Goal: Communication & Community: Participate in discussion

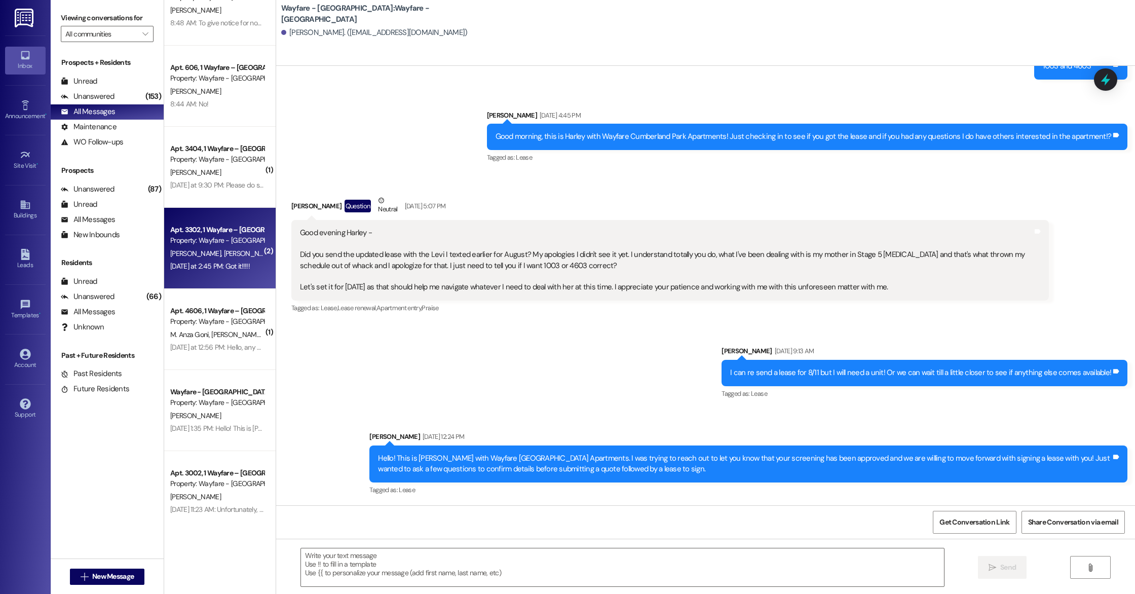
scroll to position [125, 0]
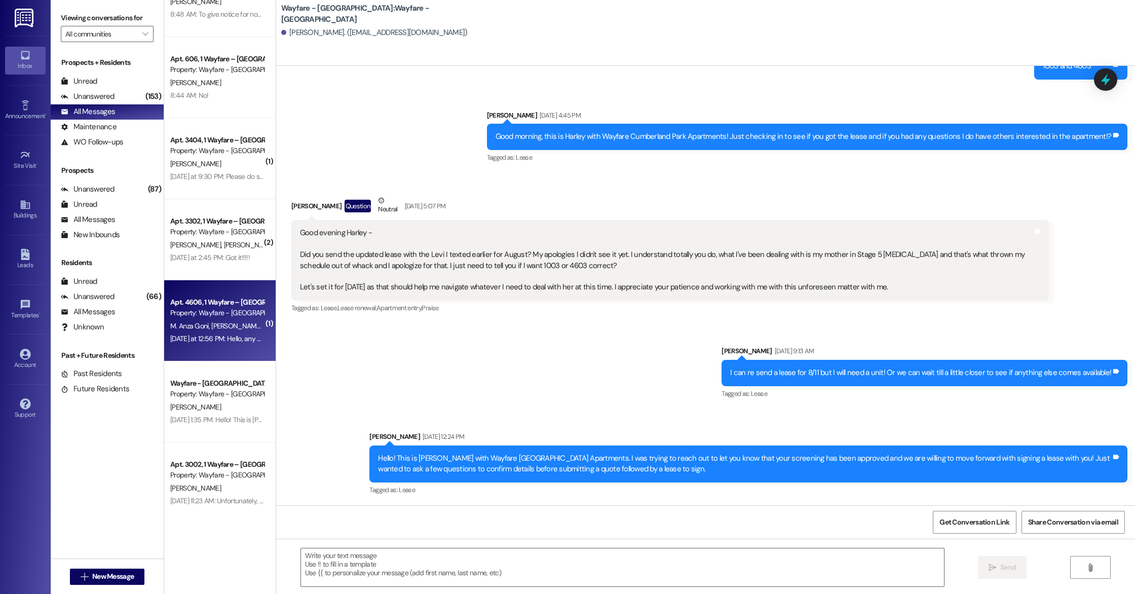
click at [213, 338] on div "[DATE] at 12:56 PM: Hello, any news about the pool? [DATE] at 12:56 PM: Hello, …" at bounding box center [245, 338] width 151 height 9
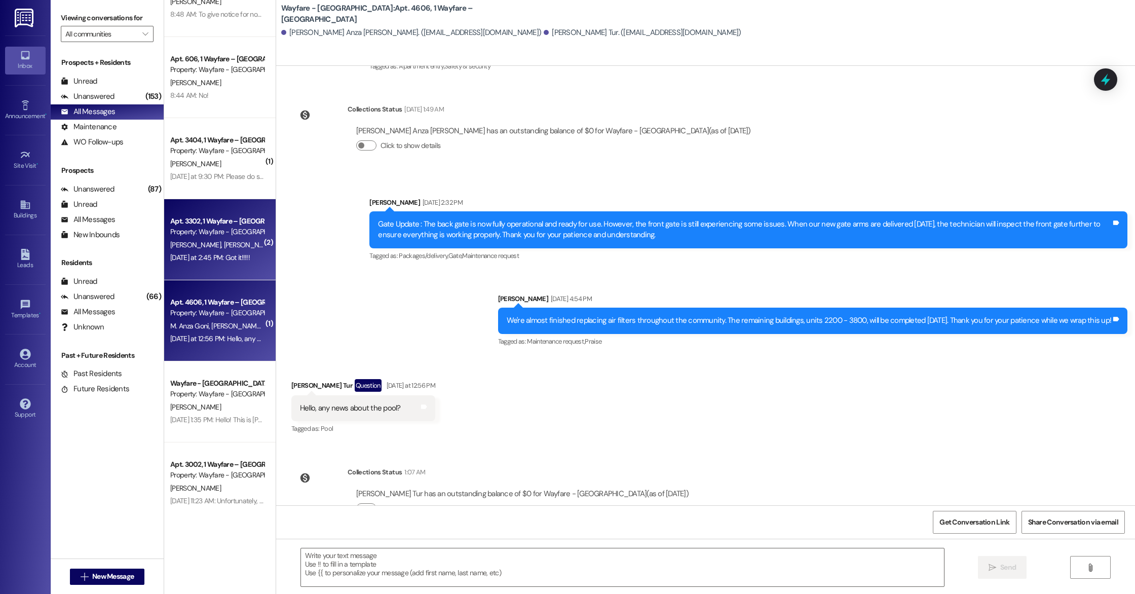
click at [220, 265] on div "Apt. 3302, 1 Wayfare – [GEOGRAPHIC_DATA] Property: Wayfare - [GEOGRAPHIC_DATA] …" at bounding box center [220, 239] width 112 height 81
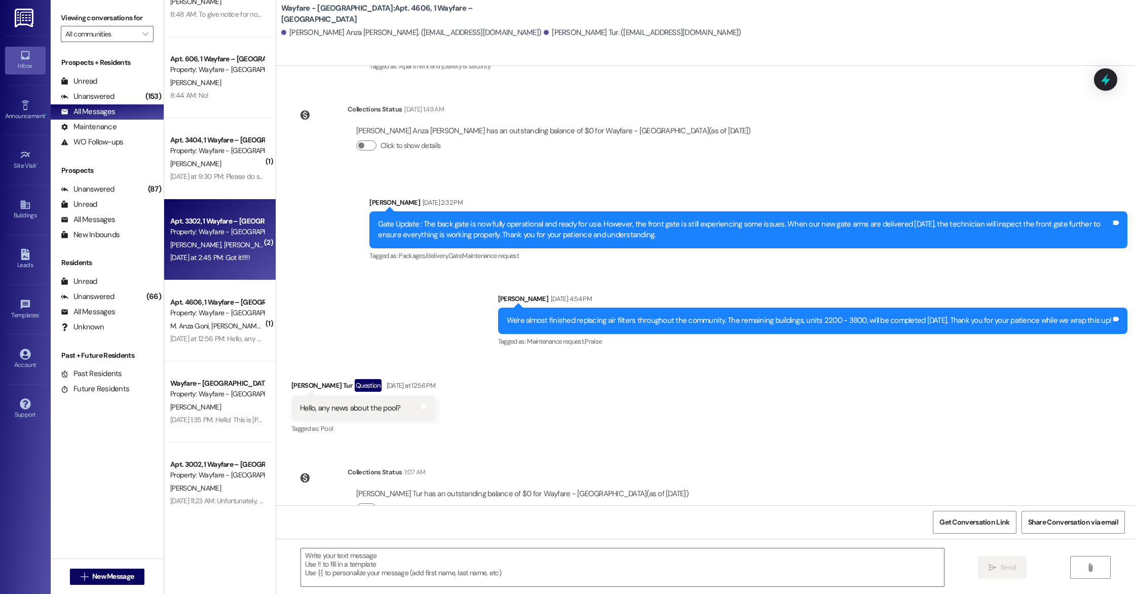
scroll to position [5373, 0]
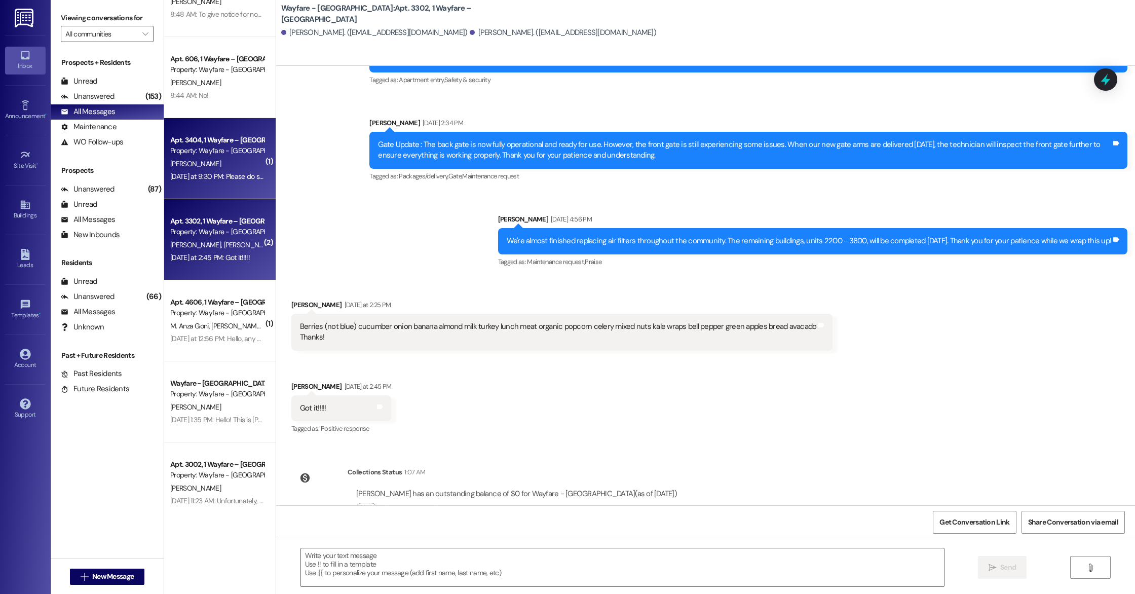
click at [205, 179] on div "[DATE] at 9:30 PM: Please do send update [DATE]. [DATE] at 9:30 PM: Please do s…" at bounding box center [242, 176] width 145 height 9
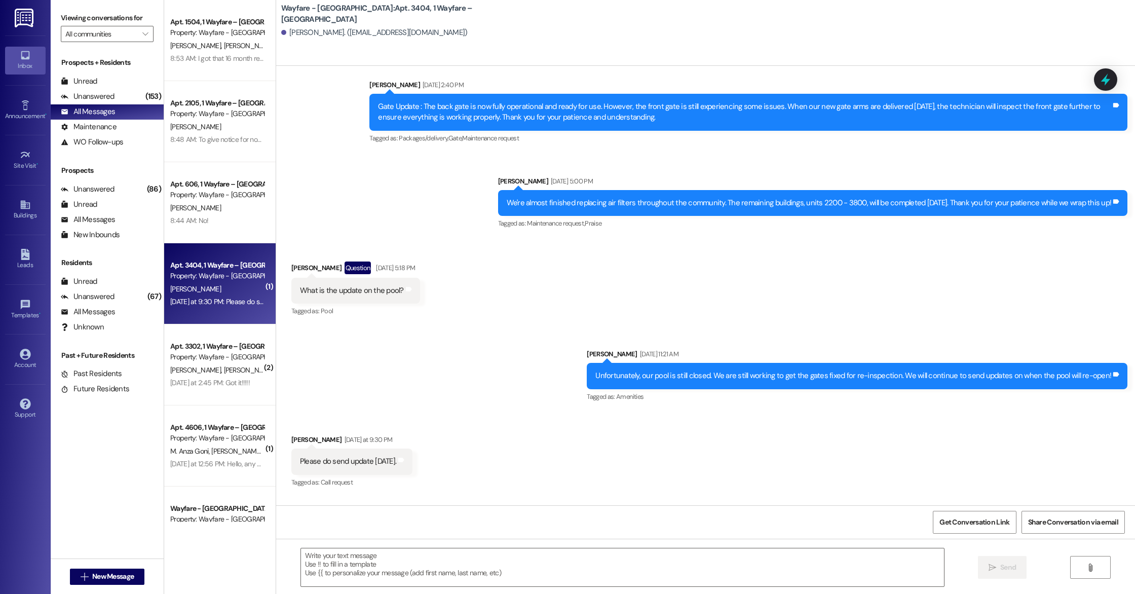
scroll to position [11379, 0]
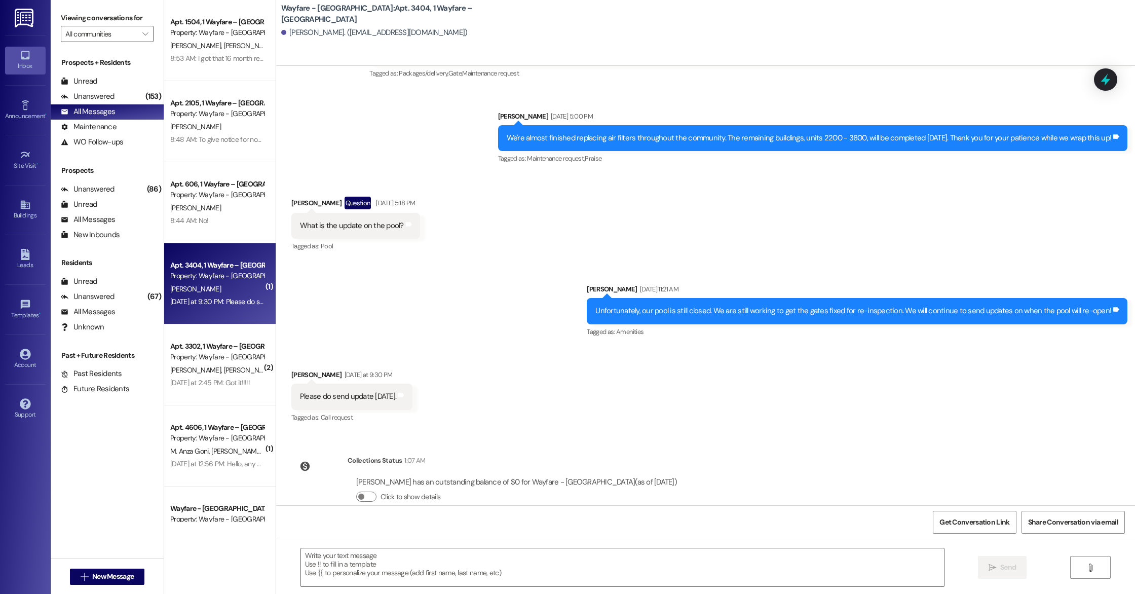
click at [480, 270] on div "Sent via SMS [PERSON_NAME] [DATE] 11:21 AM Unfortunately, our pool is still clo…" at bounding box center [705, 304] width 859 height 86
click at [480, 271] on div "Sent via SMS [PERSON_NAME] [DATE] 11:21 AM Unfortunately, our pool is still clo…" at bounding box center [705, 304] width 859 height 86
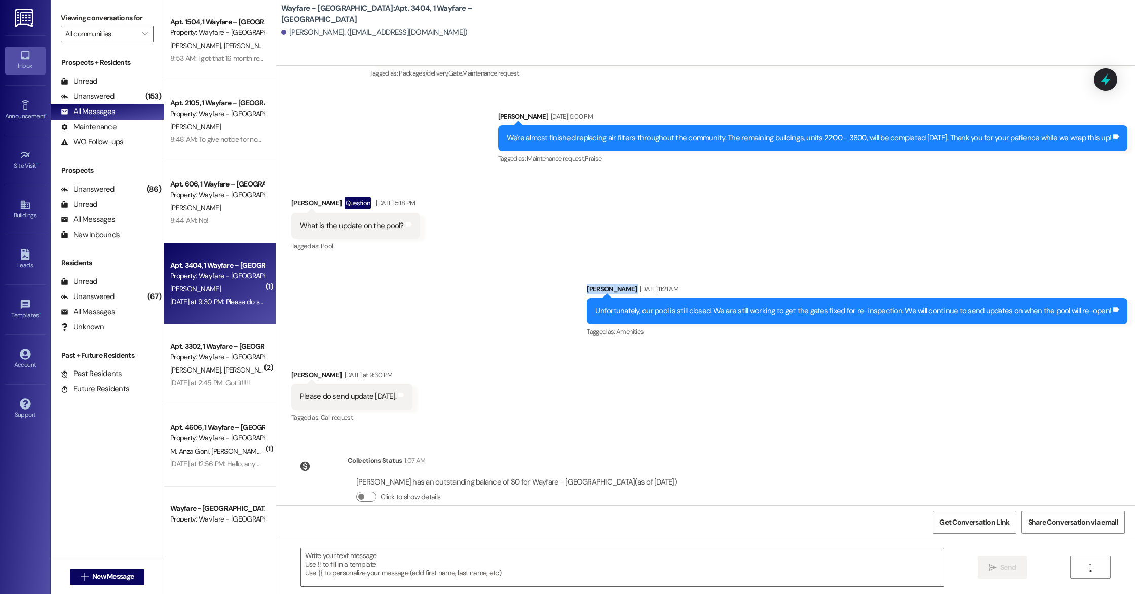
click at [480, 271] on div "Sent via SMS [PERSON_NAME] [DATE] 11:21 AM Unfortunately, our pool is still clo…" at bounding box center [705, 304] width 859 height 86
click at [529, 261] on div "Sent via SMS [PERSON_NAME] [DATE] 11:21 AM Unfortunately, our pool is still clo…" at bounding box center [705, 304] width 859 height 86
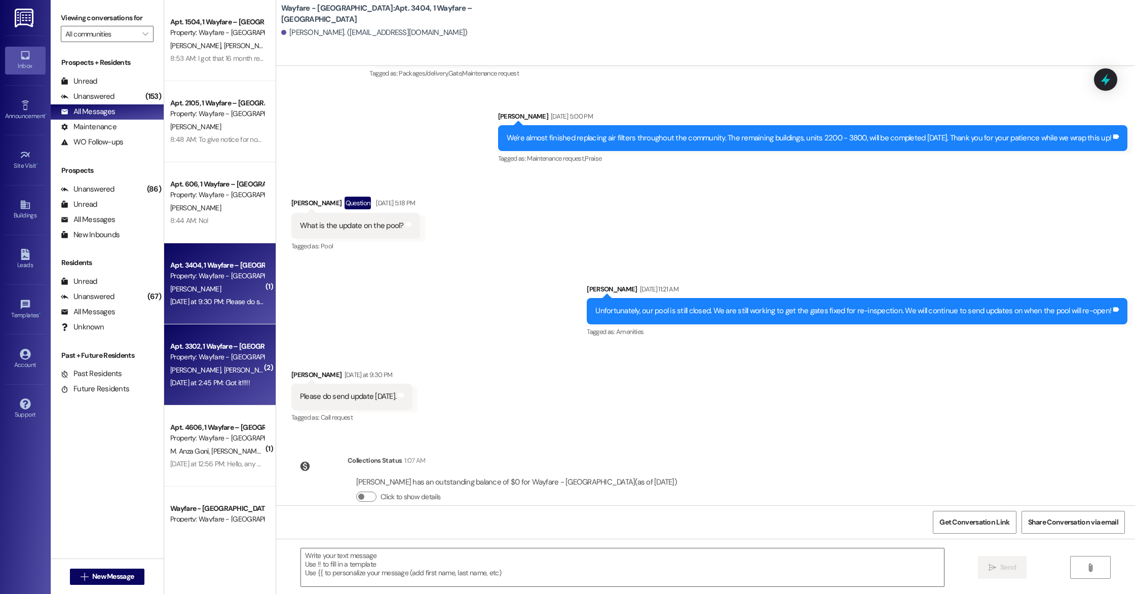
click at [225, 359] on div "Property: Wayfare - [GEOGRAPHIC_DATA]" at bounding box center [217, 357] width 94 height 11
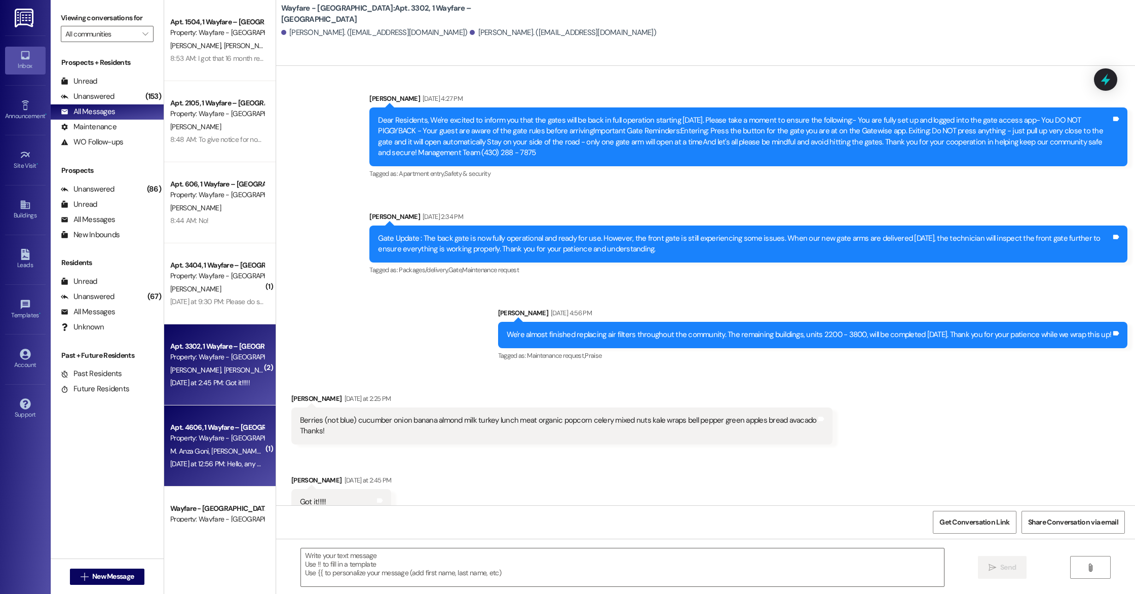
click at [214, 452] on span "[PERSON_NAME] Tur" at bounding box center [241, 451] width 61 height 9
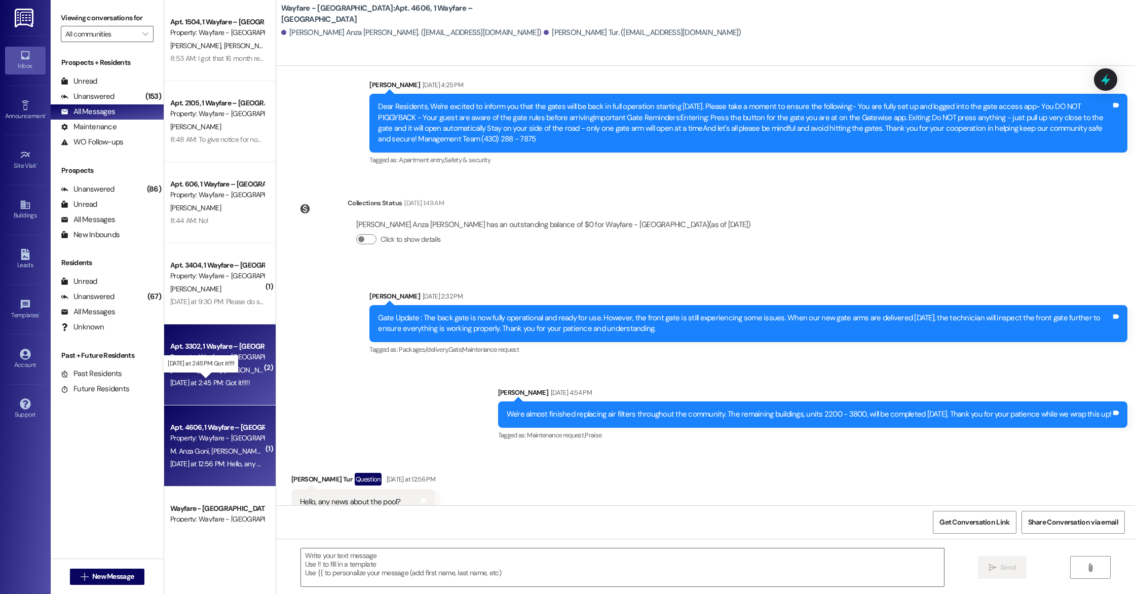
click at [205, 379] on div "[DATE] at 2:45 PM: Got it!!!!! [DATE] at 2:45 PM: Got it!!!!!" at bounding box center [210, 382] width 80 height 9
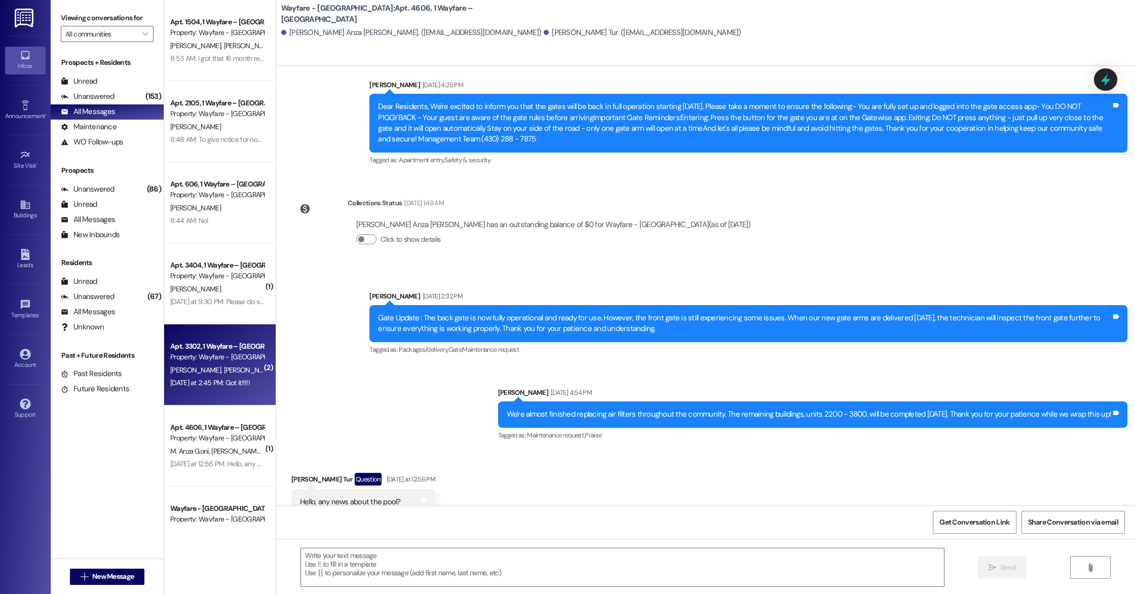
scroll to position [5373, 0]
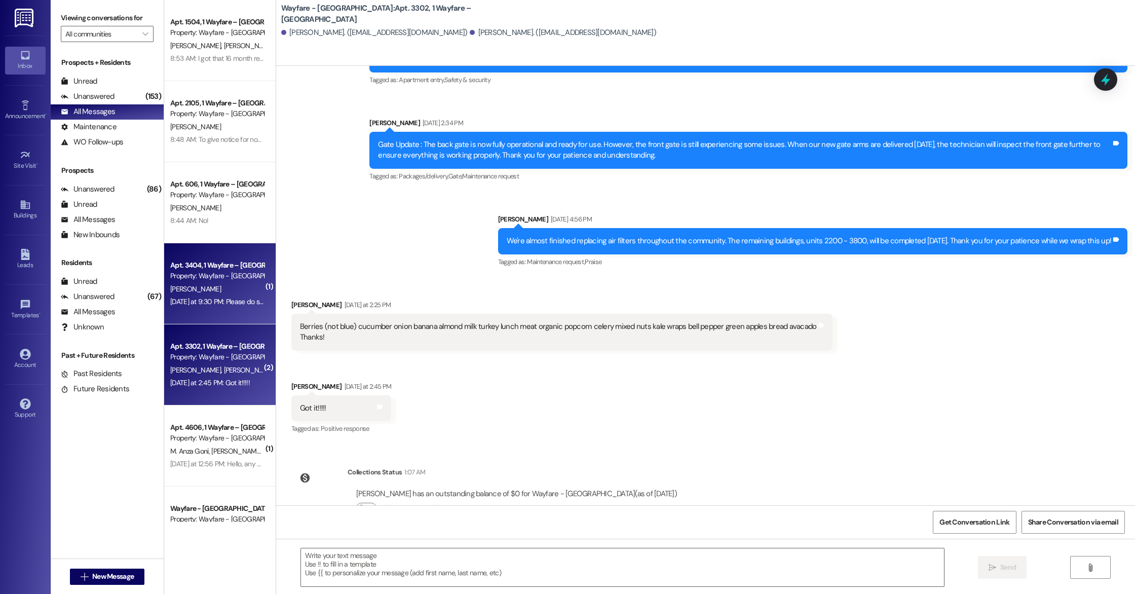
click at [200, 308] on div "Apt. 3404, 1 Wayfare – [GEOGRAPHIC_DATA] Property: Wayfare - [GEOGRAPHIC_DATA] …" at bounding box center [220, 283] width 112 height 81
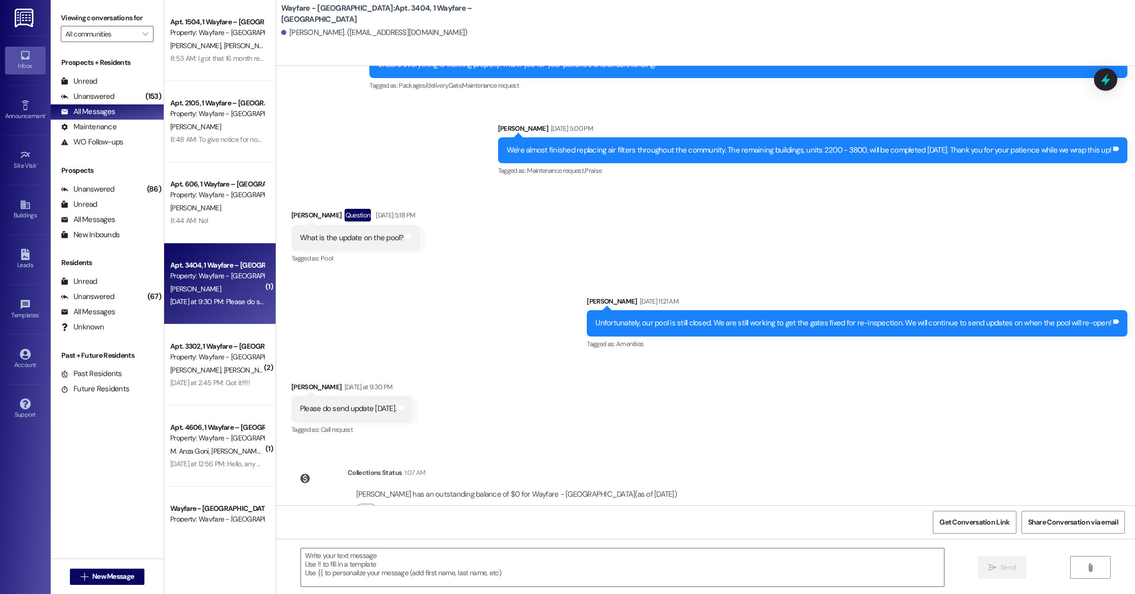
scroll to position [11379, 0]
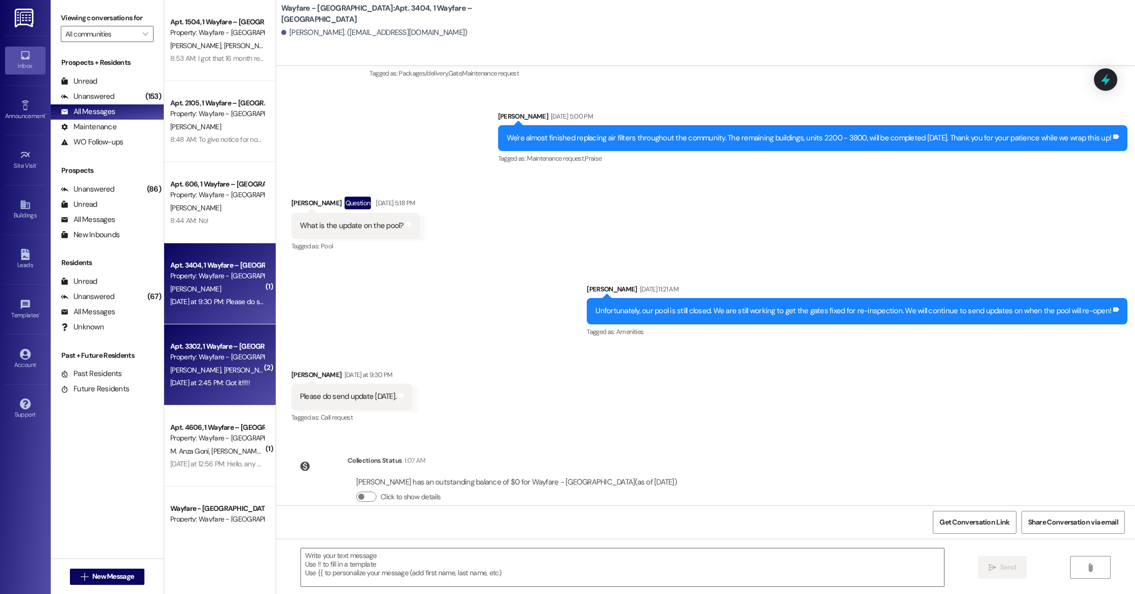
click at [220, 371] on div "[PERSON_NAME] [PERSON_NAME]" at bounding box center [217, 370] width 96 height 13
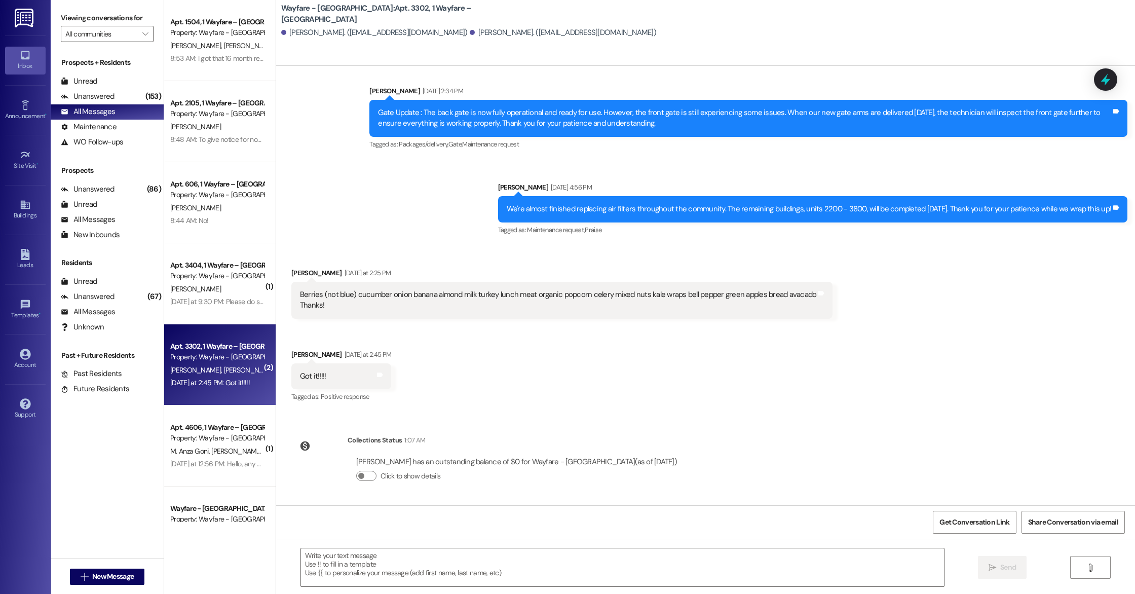
scroll to position [5373, 0]
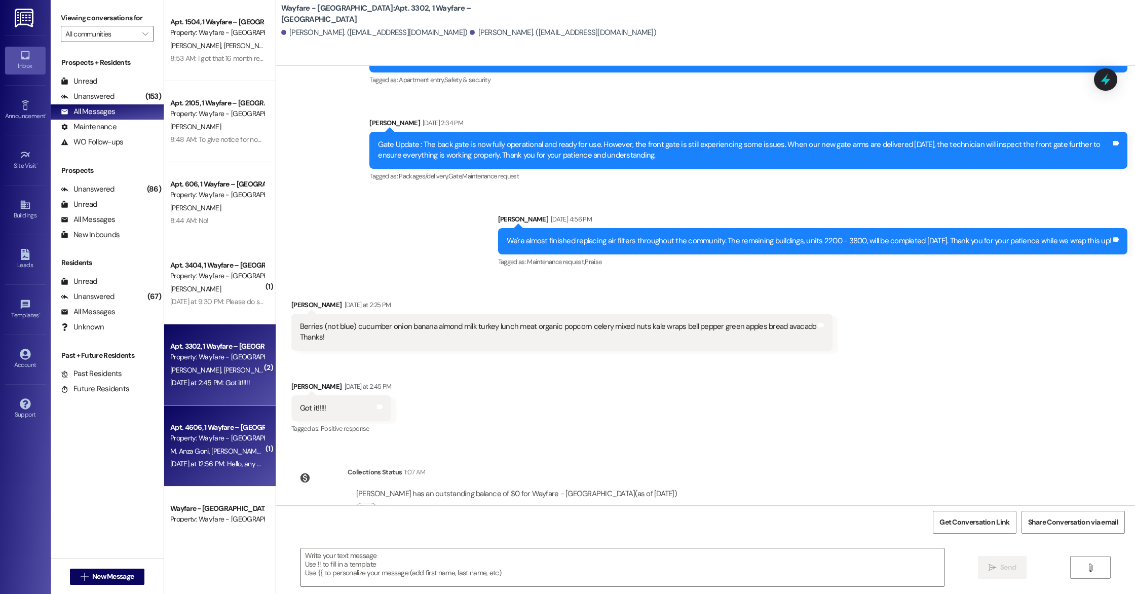
click at [227, 454] on span "[PERSON_NAME] Tur" at bounding box center [241, 451] width 61 height 9
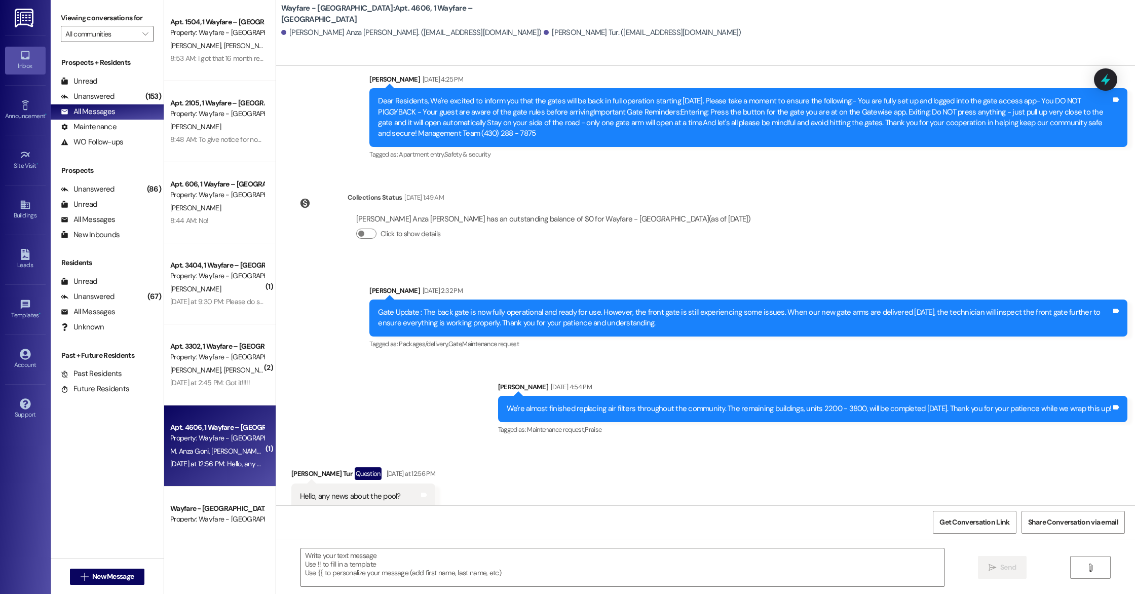
scroll to position [5813, 0]
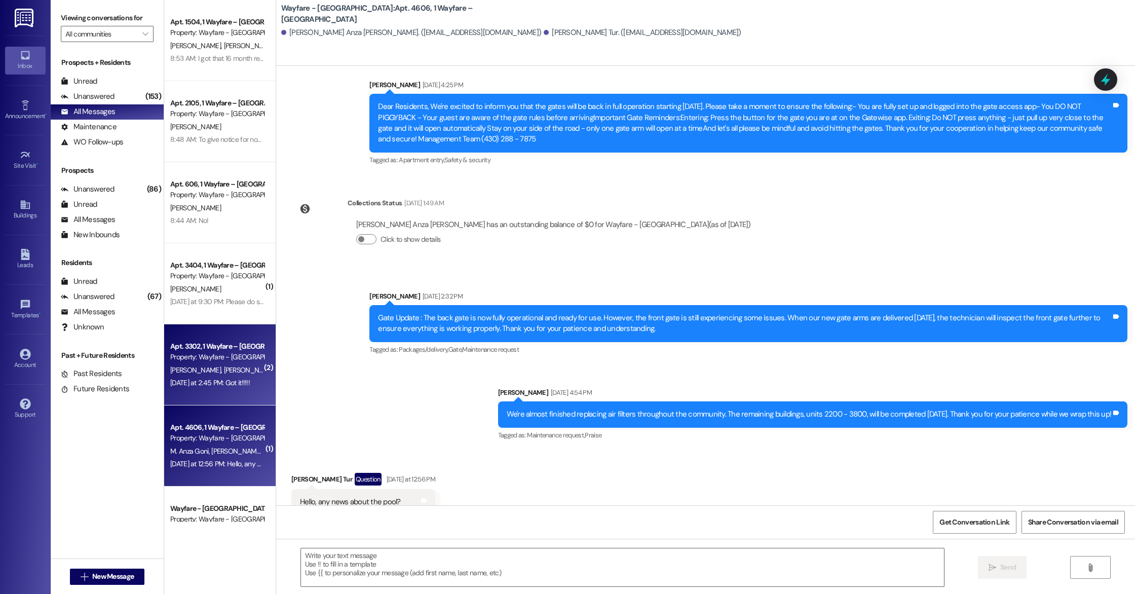
click at [197, 360] on div "Property: Wayfare - [GEOGRAPHIC_DATA]" at bounding box center [217, 357] width 94 height 11
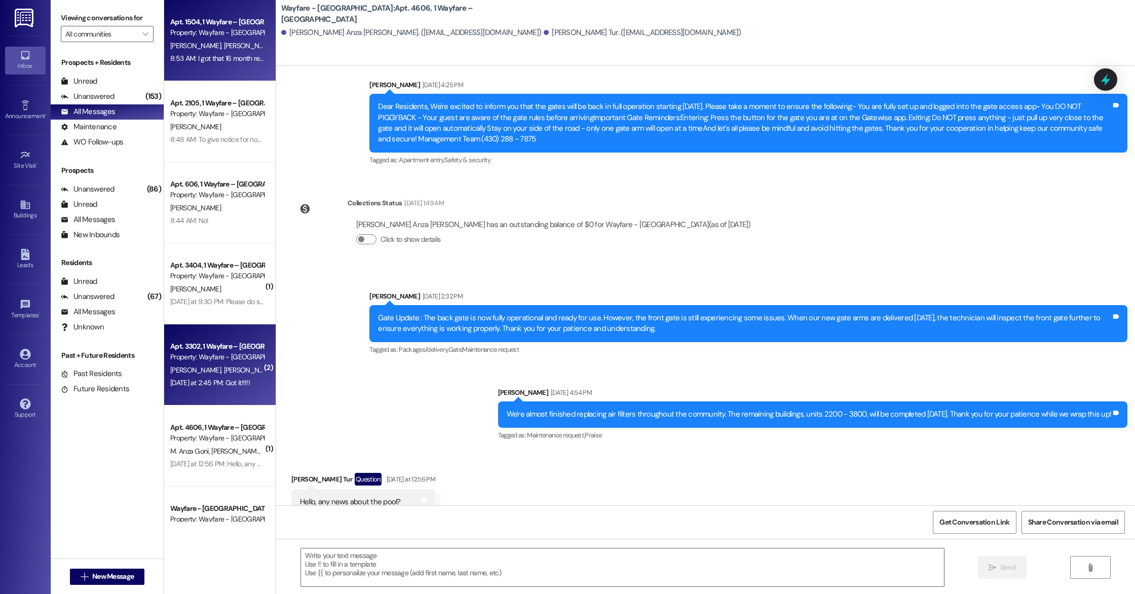
scroll to position [5373, 0]
